Goal: Communication & Community: Answer question/provide support

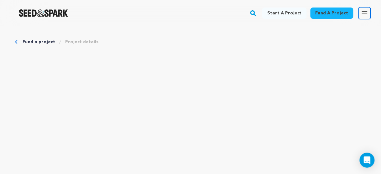
click at [368, 11] on icon "button" at bounding box center [365, 13] width 8 height 8
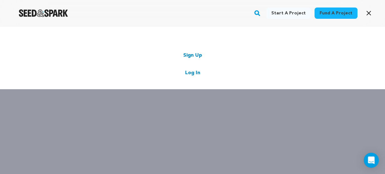
click at [191, 73] on link "Log In" at bounding box center [192, 73] width 15 height 8
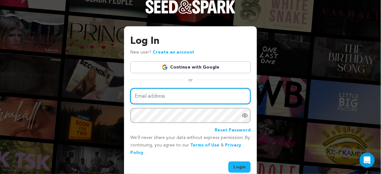
type input "lizajanemovie@gmail.com"
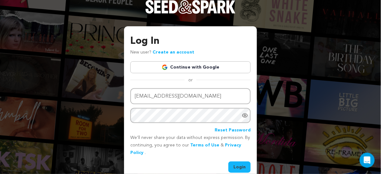
click at [240, 168] on button "Login" at bounding box center [240, 167] width 22 height 11
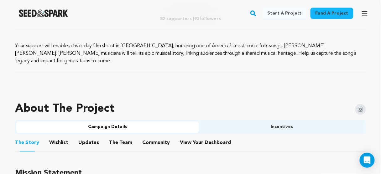
scroll to position [326, 0]
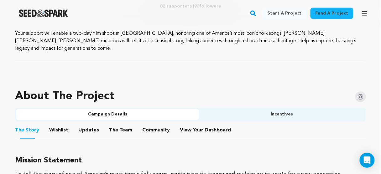
click at [188, 124] on button "View Your Dashboard" at bounding box center [187, 131] width 15 height 15
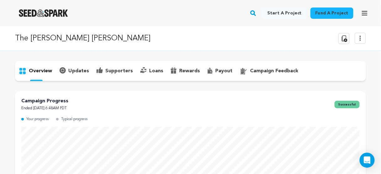
click at [110, 70] on p "supporters" at bounding box center [119, 71] width 28 height 8
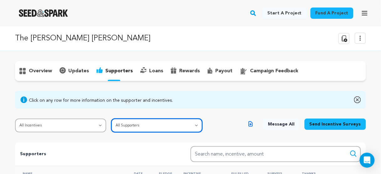
click at [126, 124] on select "All Supporters Survey not sent Survey incomplete Survey complete Incentive not …" at bounding box center [156, 126] width 91 height 14
select select "pledge_incomplete"
click at [111, 119] on select "All Supporters Survey not sent Survey incomplete Survey complete Incentive not …" at bounding box center [156, 126] width 91 height 14
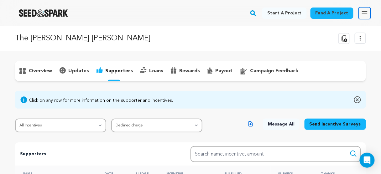
click at [366, 14] on icon "button" at bounding box center [365, 13] width 8 height 8
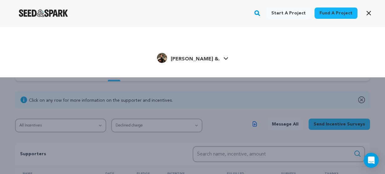
click at [204, 58] on span "[PERSON_NAME] &." at bounding box center [195, 59] width 49 height 5
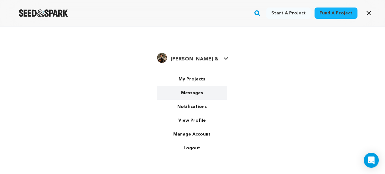
click at [200, 89] on link "Messages" at bounding box center [192, 93] width 70 height 14
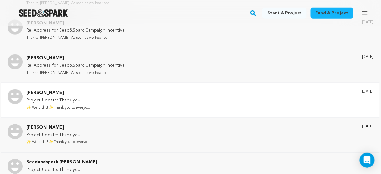
scroll to position [150, 0]
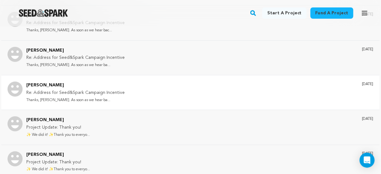
click at [101, 97] on p "Thanks, [PERSON_NAME]. As soon as we hear ba..." at bounding box center [75, 100] width 98 height 7
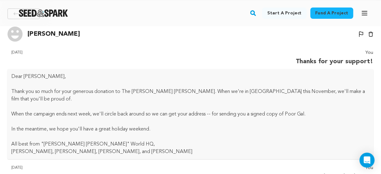
scroll to position [0, 0]
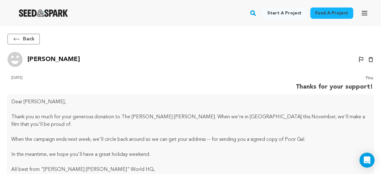
click at [15, 36] on icon at bounding box center [17, 39] width 8 height 8
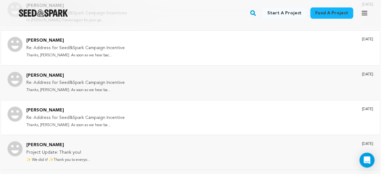
scroll to position [100, 0]
